Goal: Transaction & Acquisition: Purchase product/service

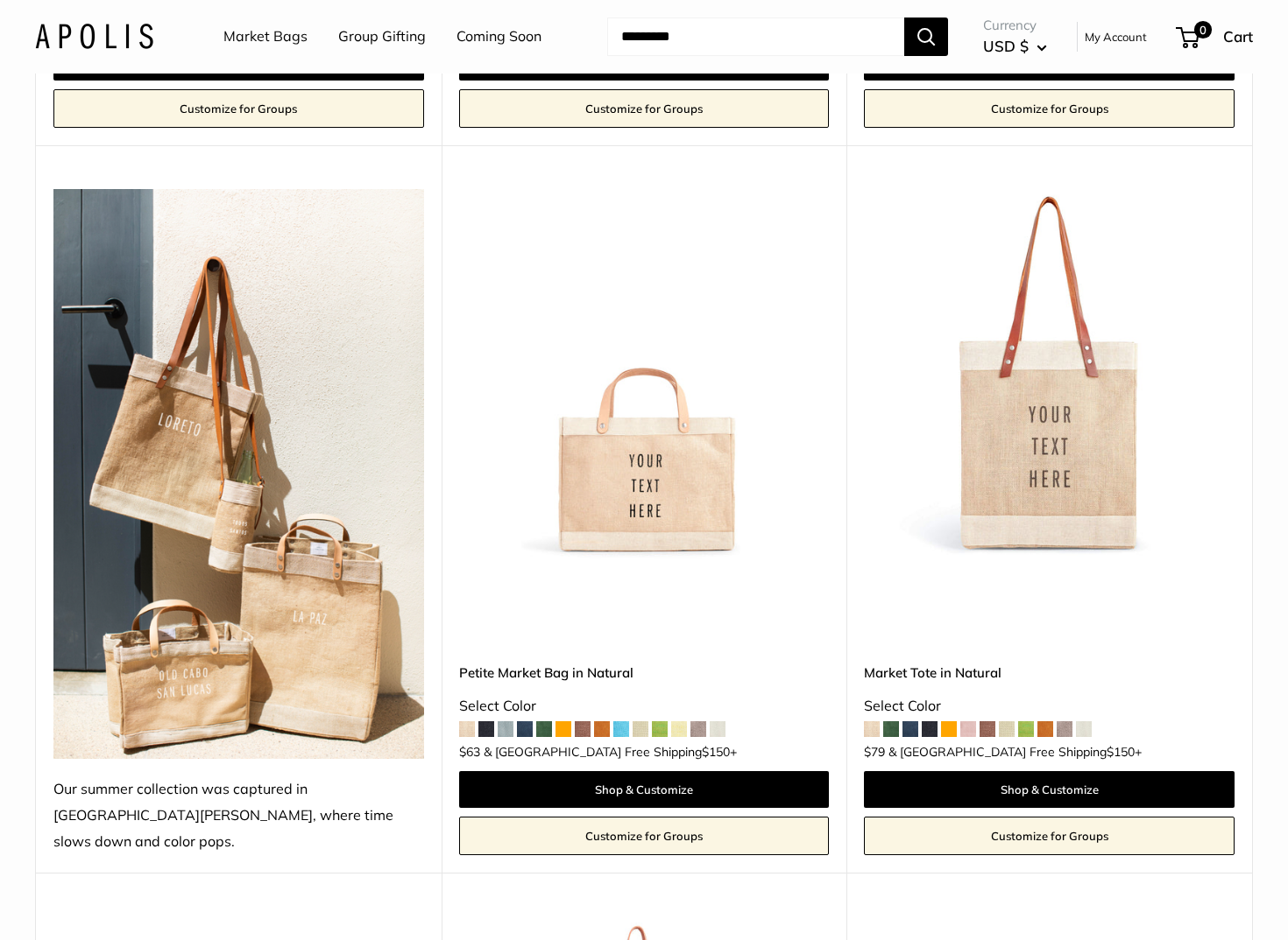
scroll to position [1396, 2]
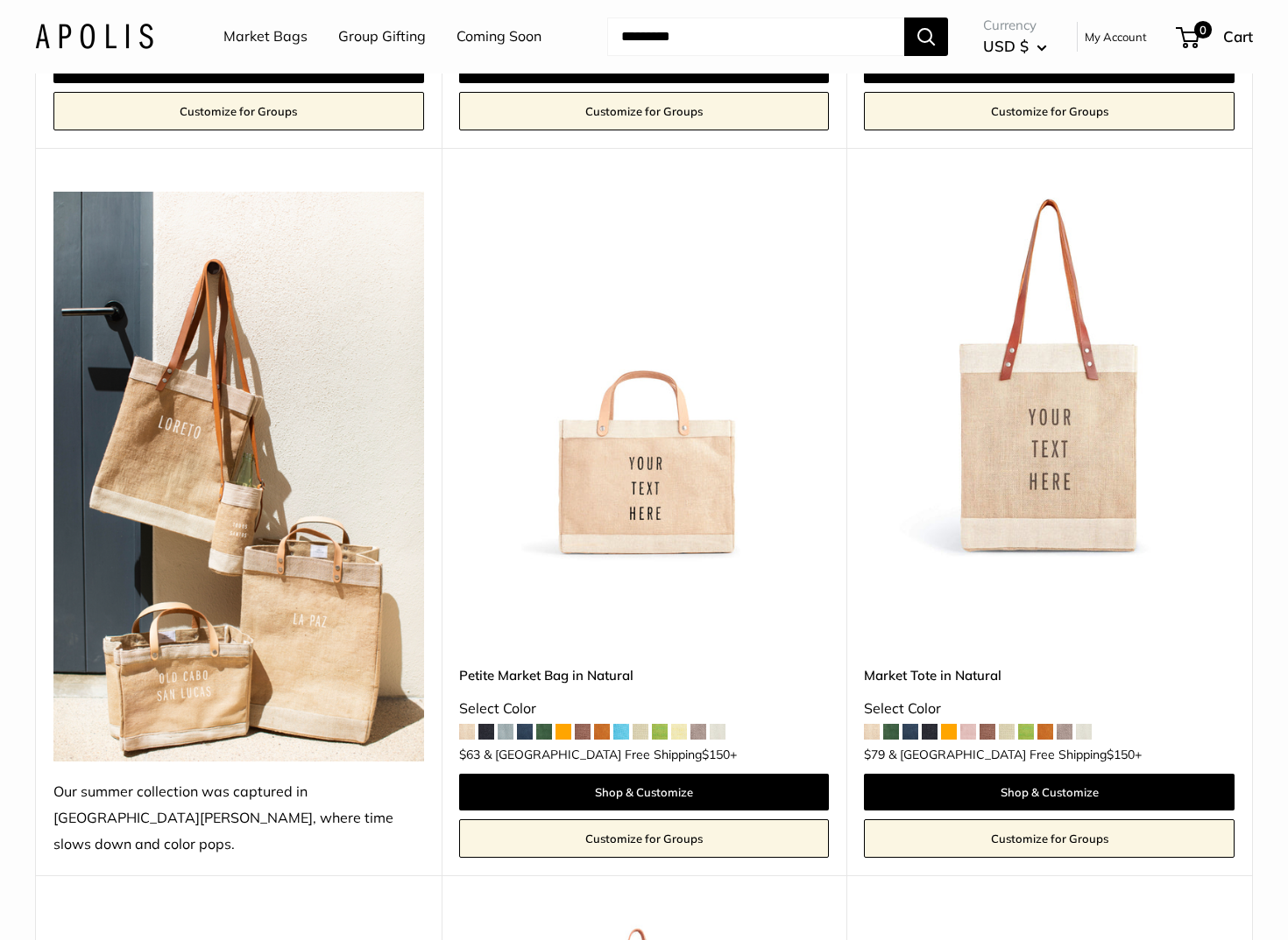
click at [561, 725] on span at bounding box center [563, 733] width 16 height 16
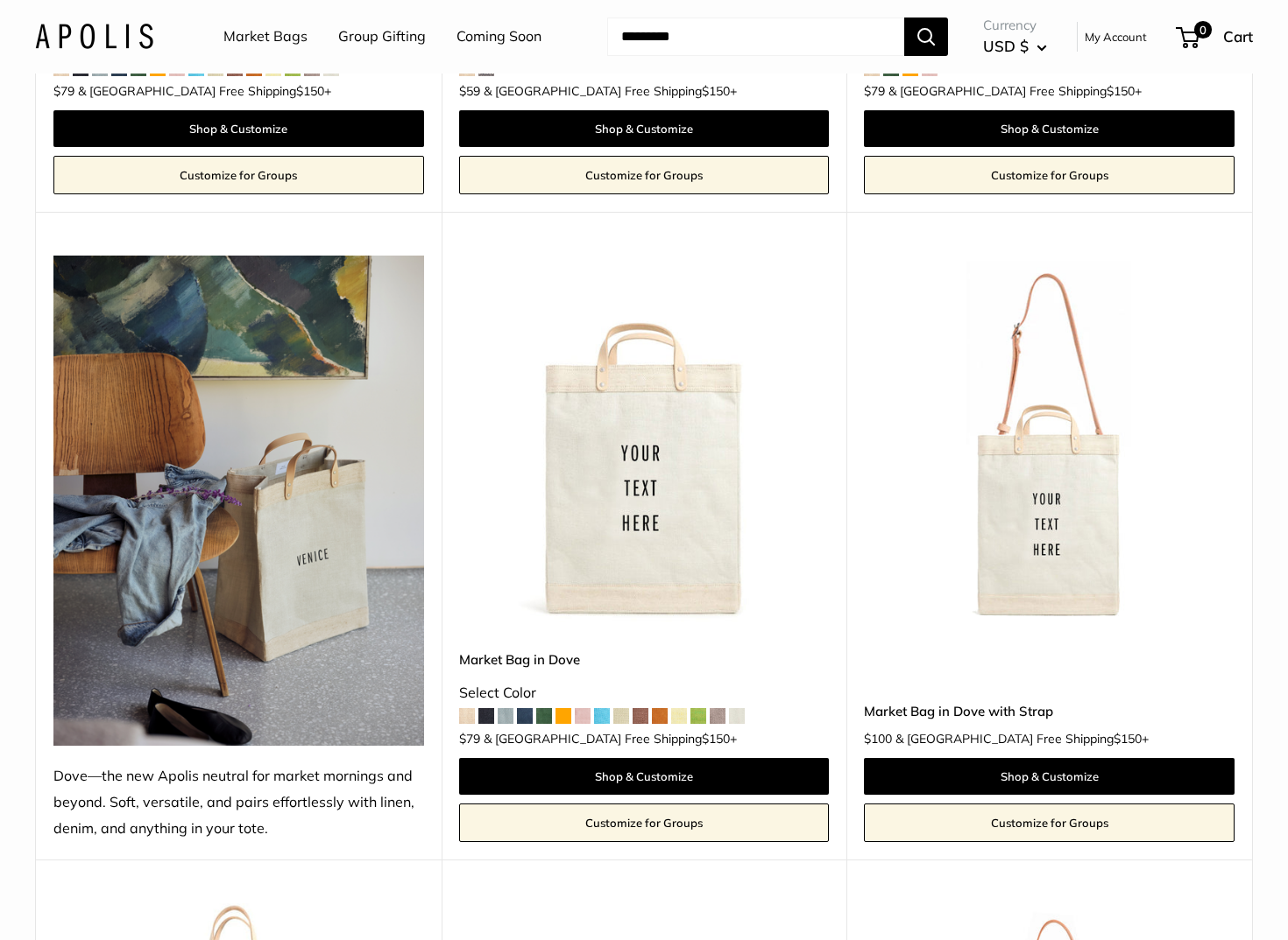
scroll to position [2718, 0]
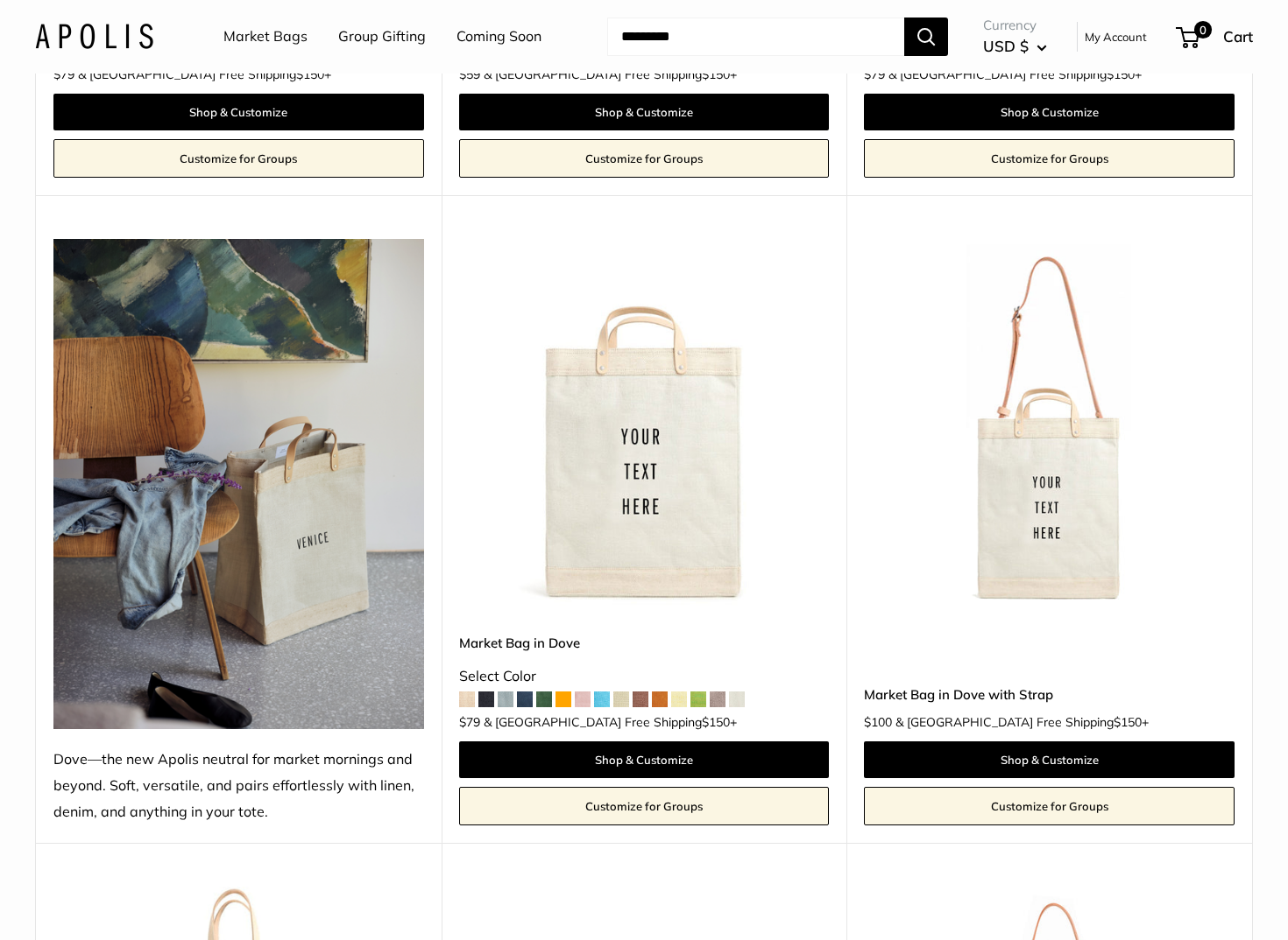
click at [583, 692] on span at bounding box center [583, 700] width 16 height 16
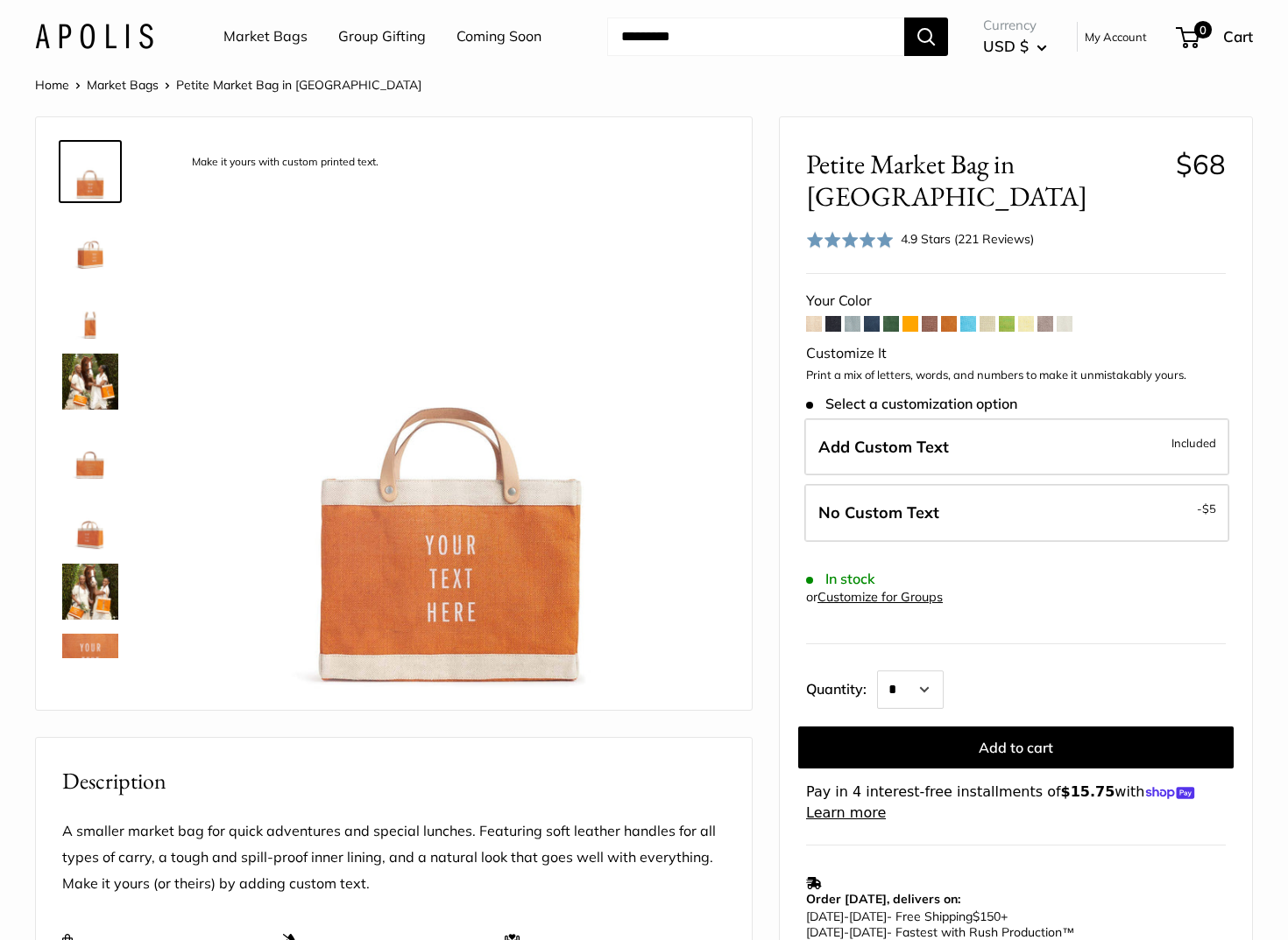
click at [91, 536] on img at bounding box center [90, 522] width 56 height 56
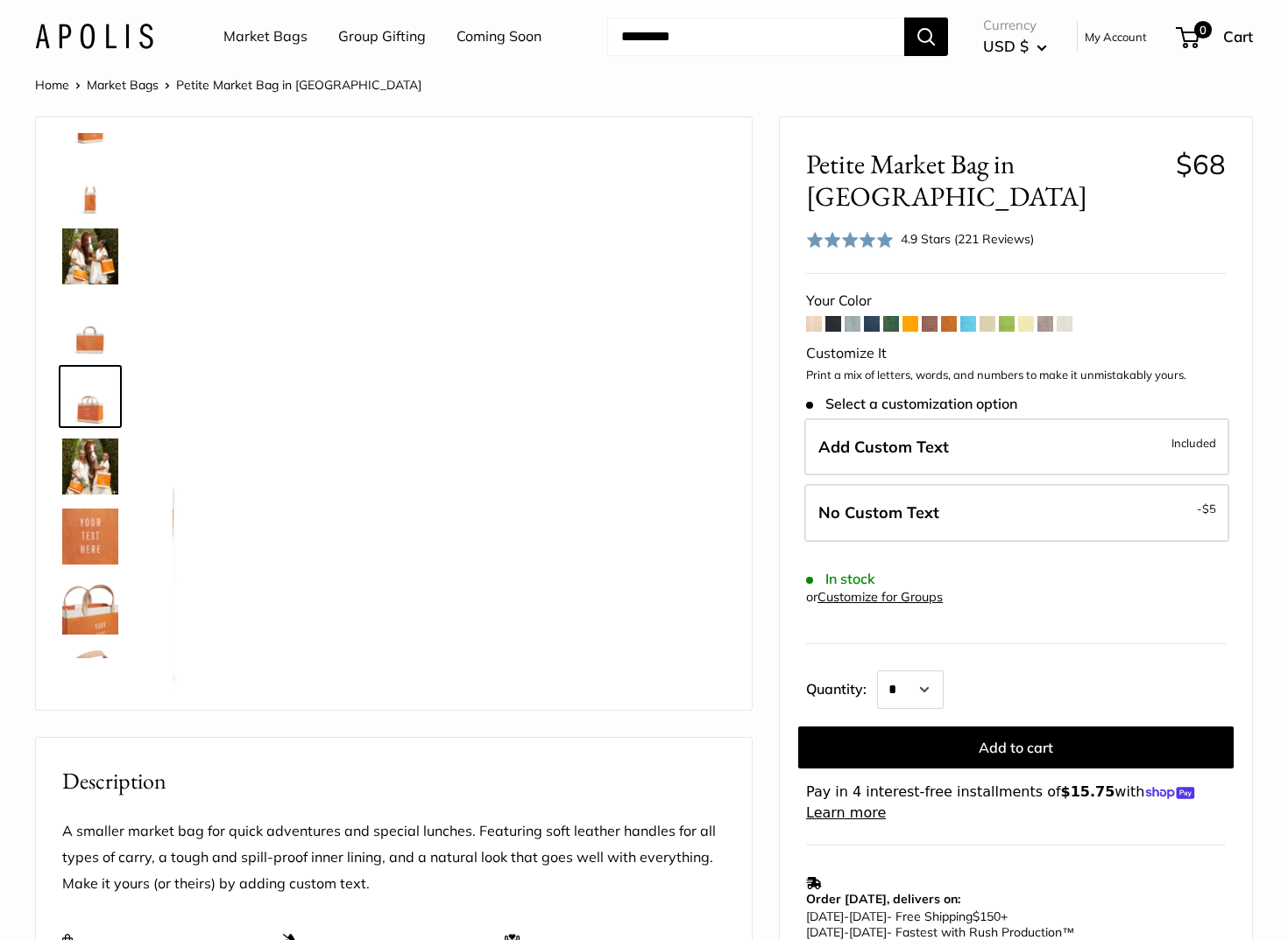
scroll to position [127, 0]
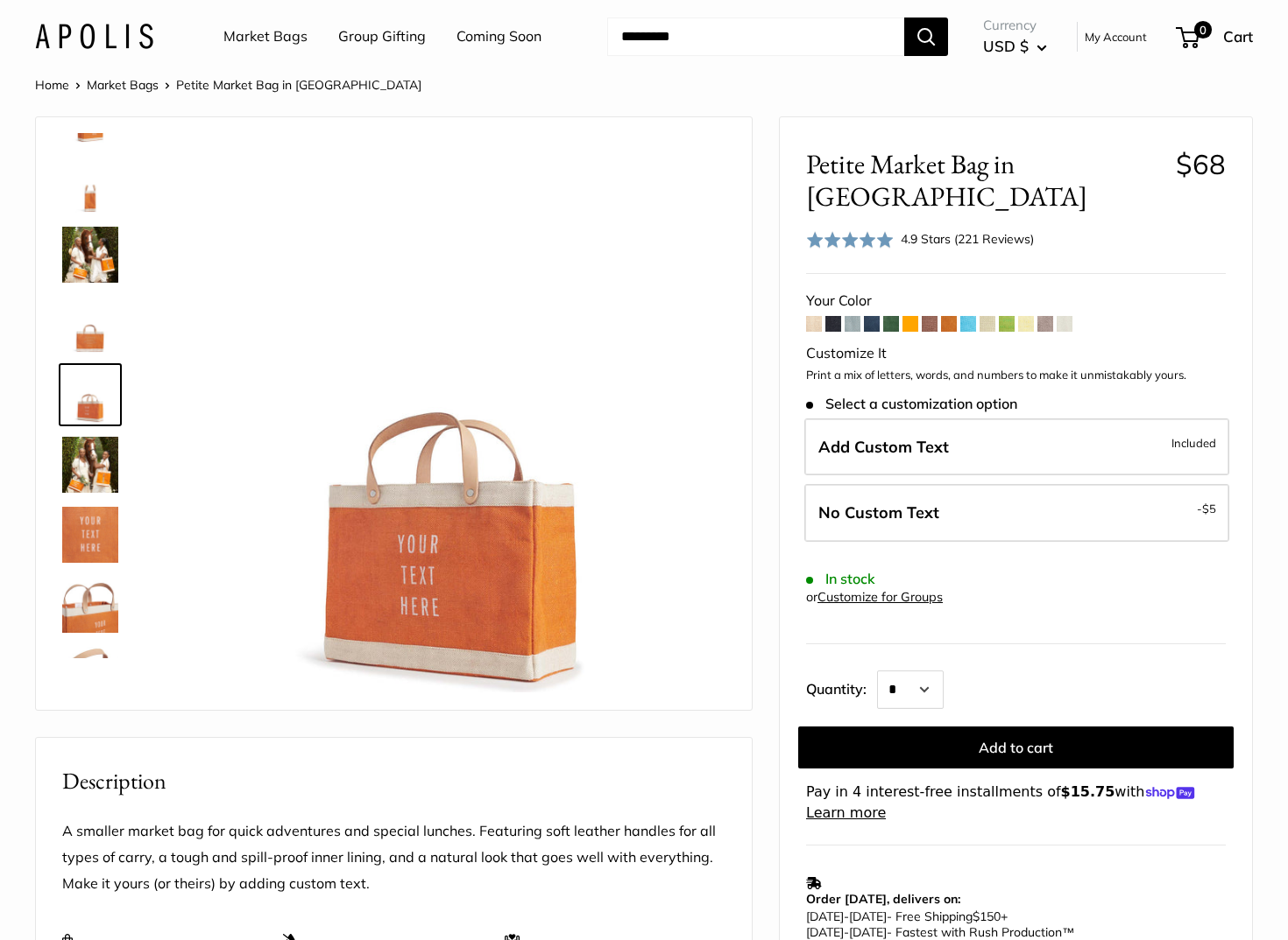
click at [100, 262] on img at bounding box center [90, 254] width 56 height 56
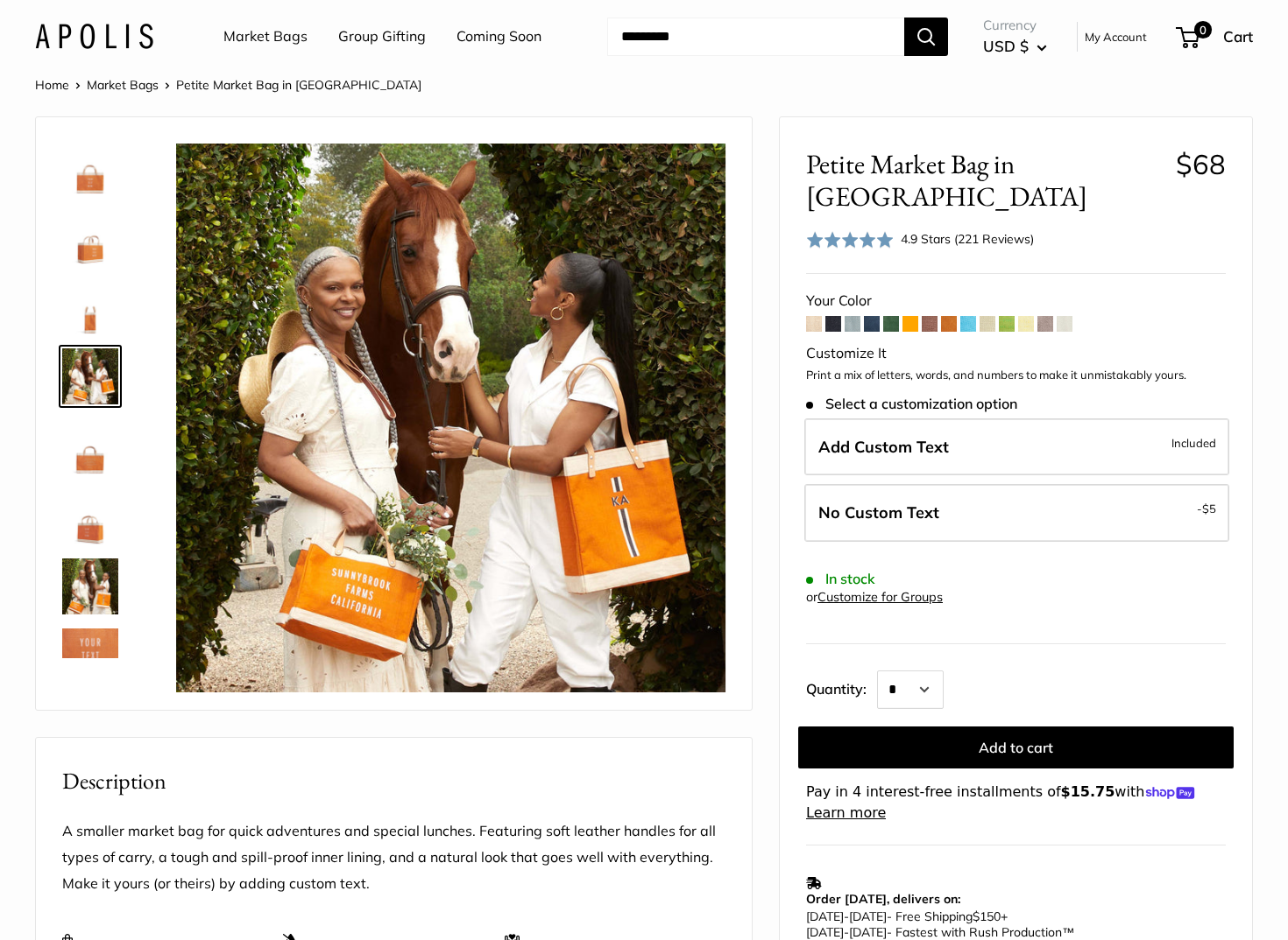
scroll to position [4, 0]
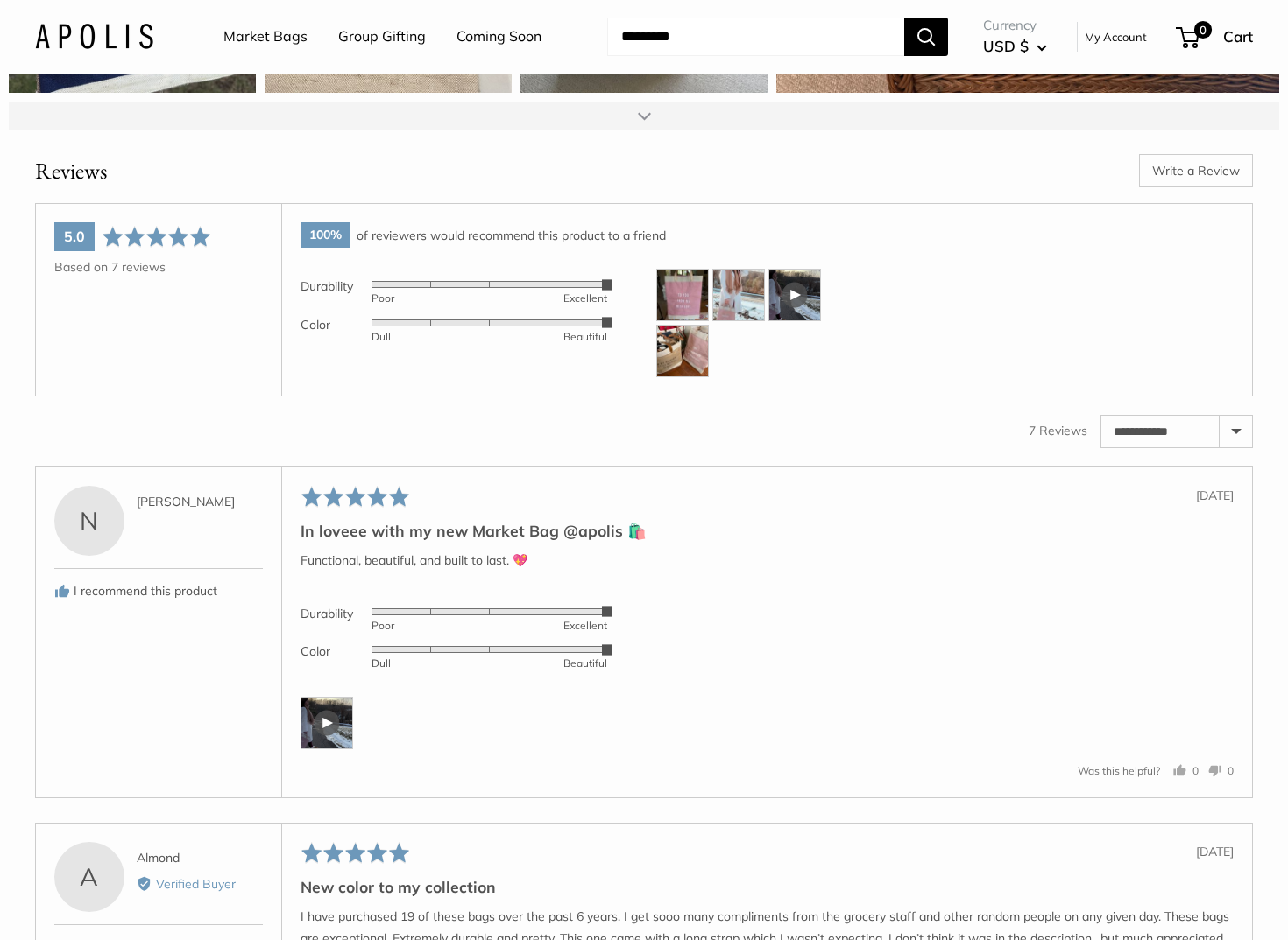
scroll to position [2585, 0]
click at [492, 39] on link "Coming Soon" at bounding box center [500, 37] width 85 height 26
